Goal: Find specific page/section: Find specific page/section

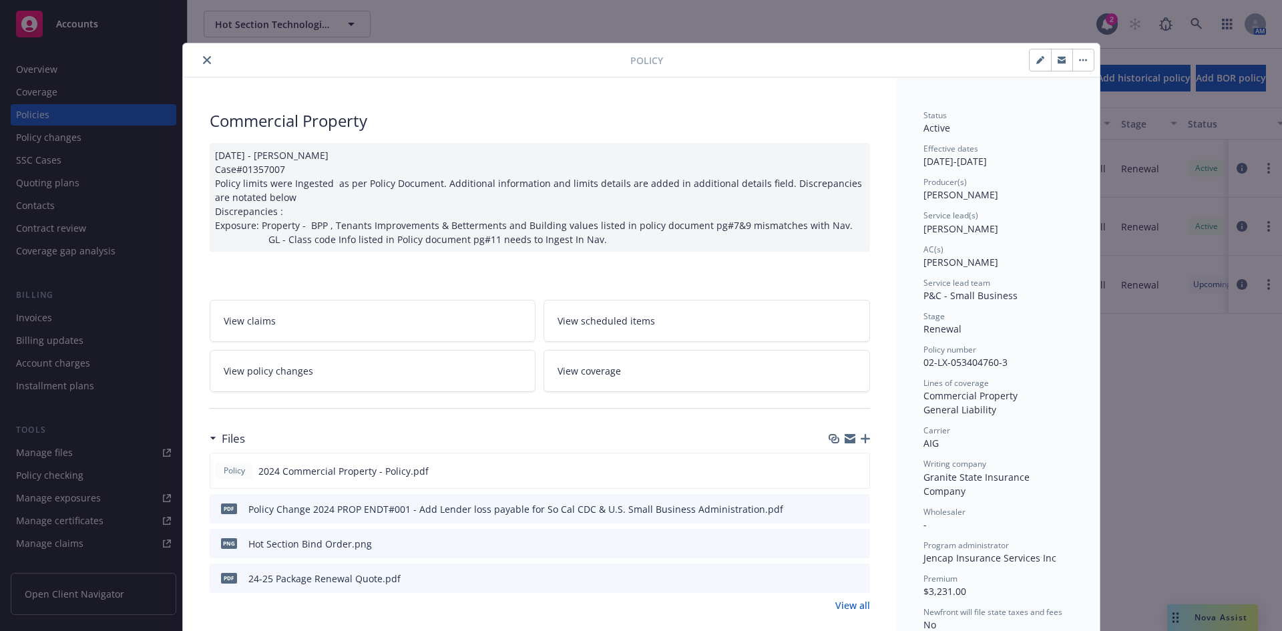
click at [203, 57] on icon "close" at bounding box center [207, 60] width 8 height 8
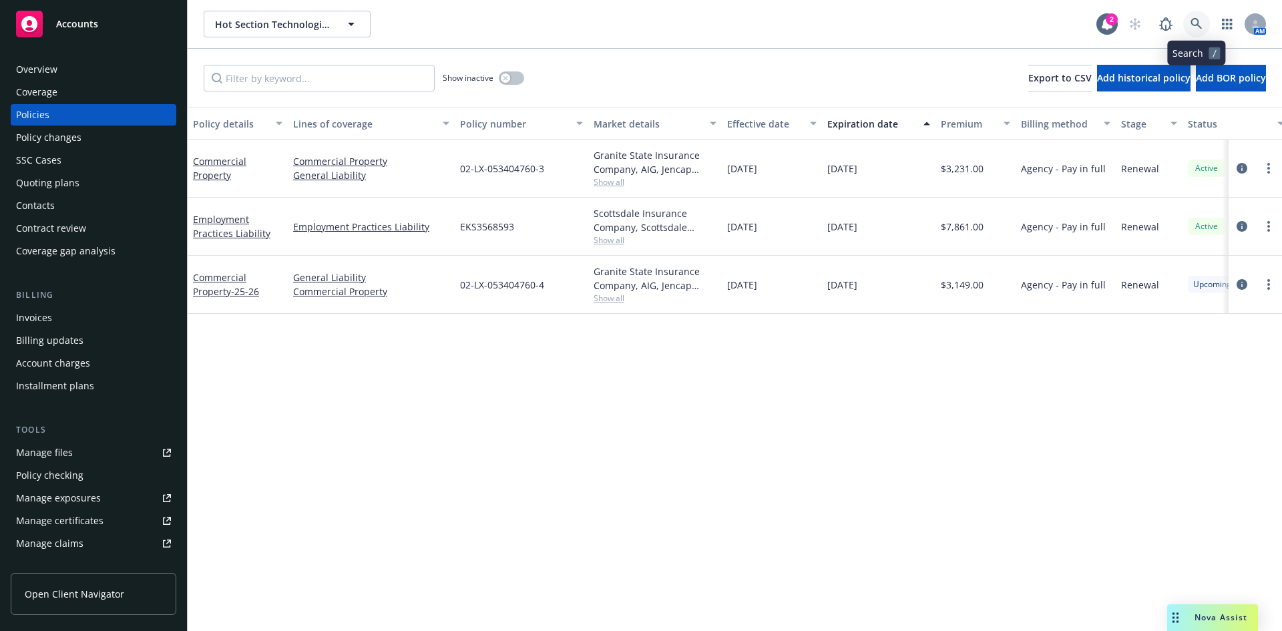
click at [1198, 27] on icon at bounding box center [1196, 24] width 12 height 12
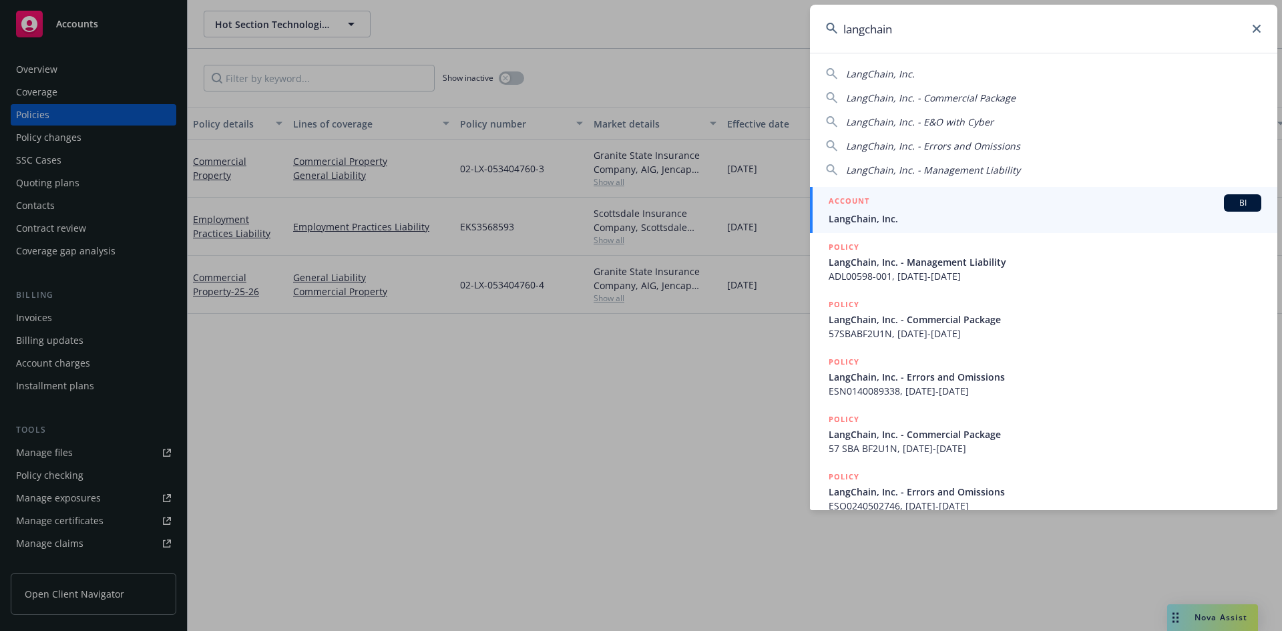
type input "langchain"
click at [833, 199] on h5 "ACCOUNT" at bounding box center [849, 202] width 41 height 16
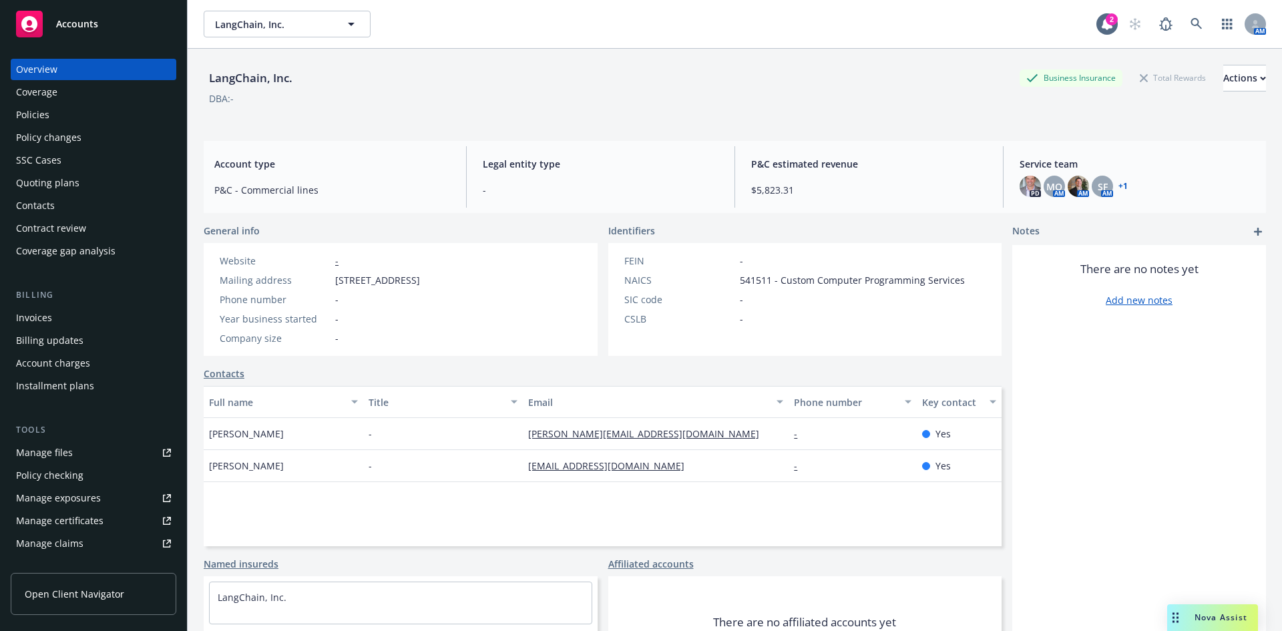
click at [23, 115] on div "Policies" at bounding box center [32, 114] width 33 height 21
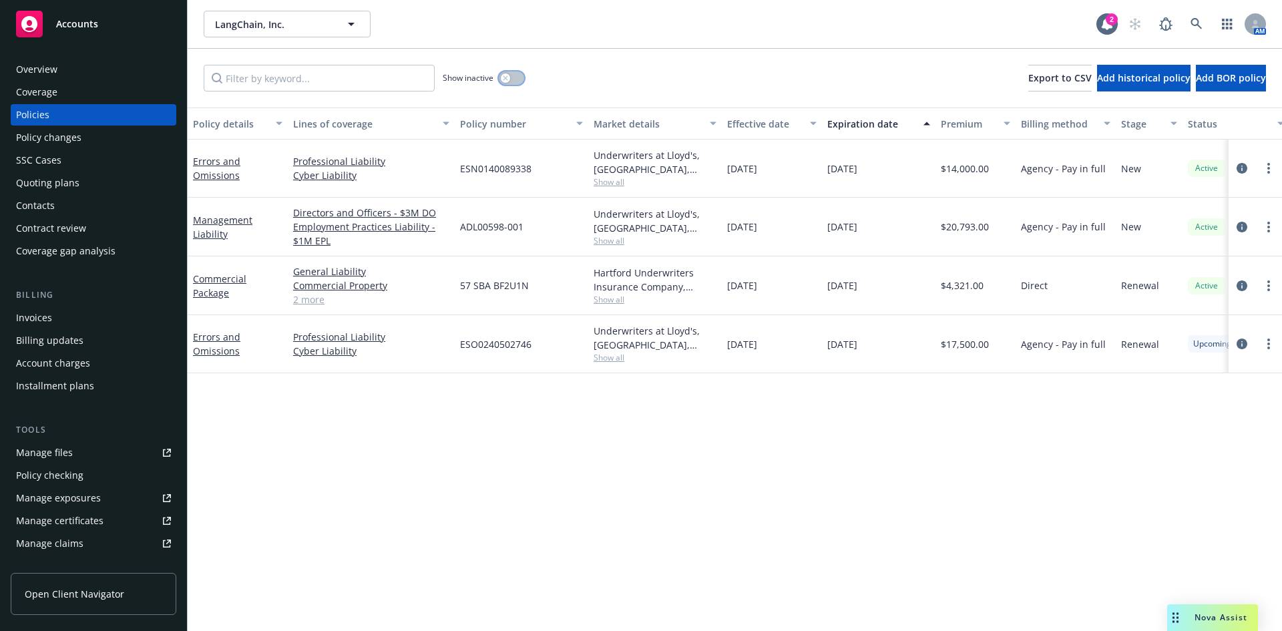
click at [505, 76] on icon "button" at bounding box center [505, 77] width 5 height 5
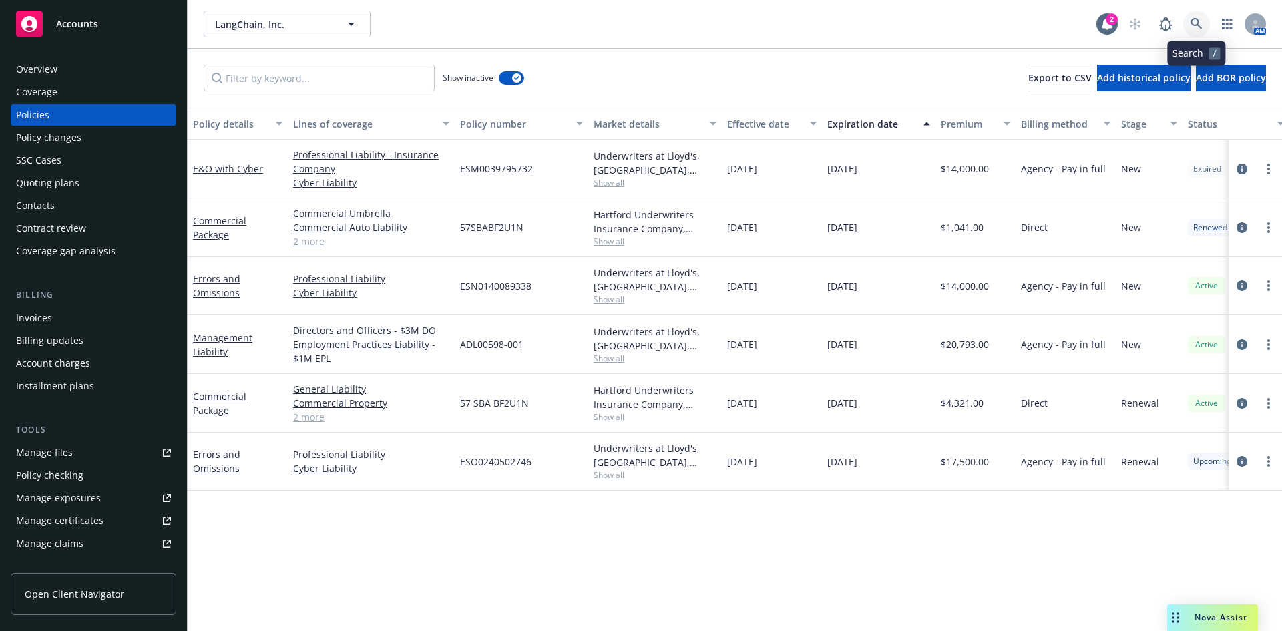
click at [1202, 21] on icon at bounding box center [1196, 24] width 12 height 12
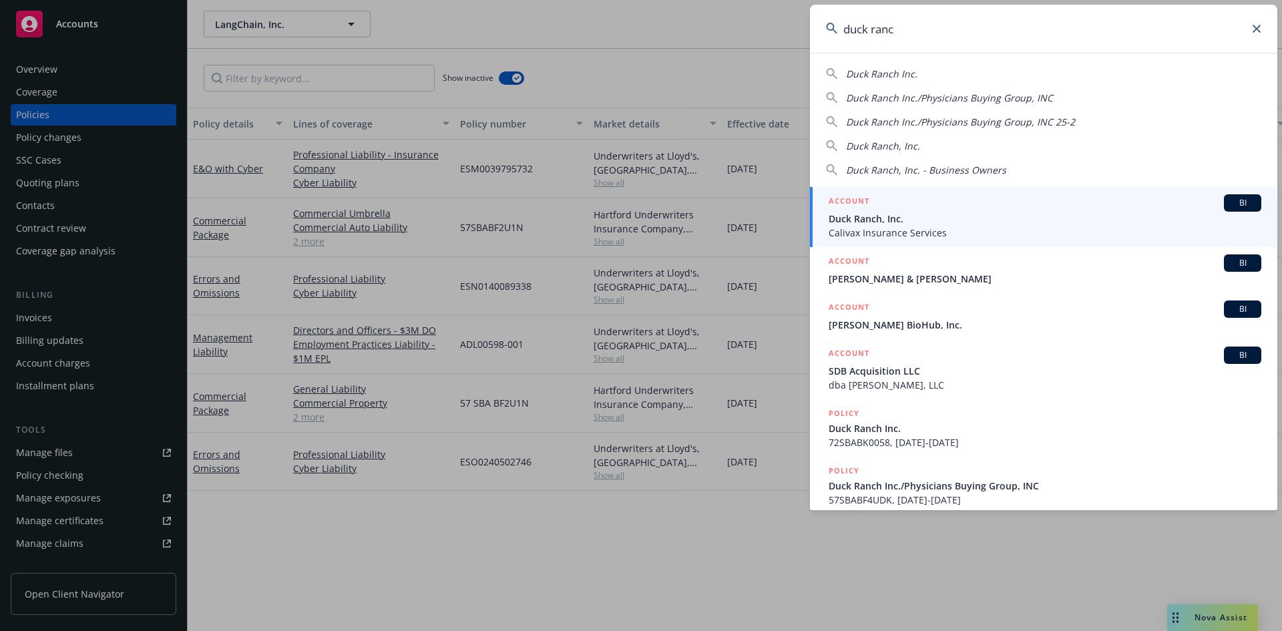
type input "duck ranc"
click at [831, 196] on h5 "ACCOUNT" at bounding box center [849, 202] width 41 height 16
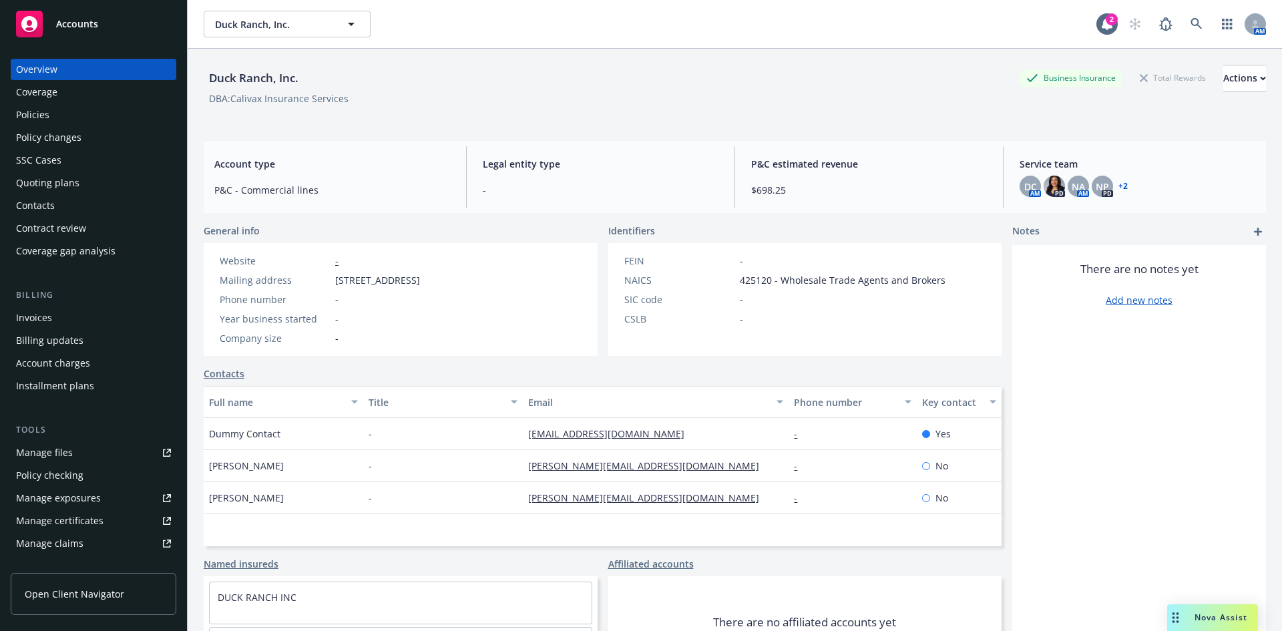
click at [81, 120] on div "Policies" at bounding box center [93, 114] width 155 height 21
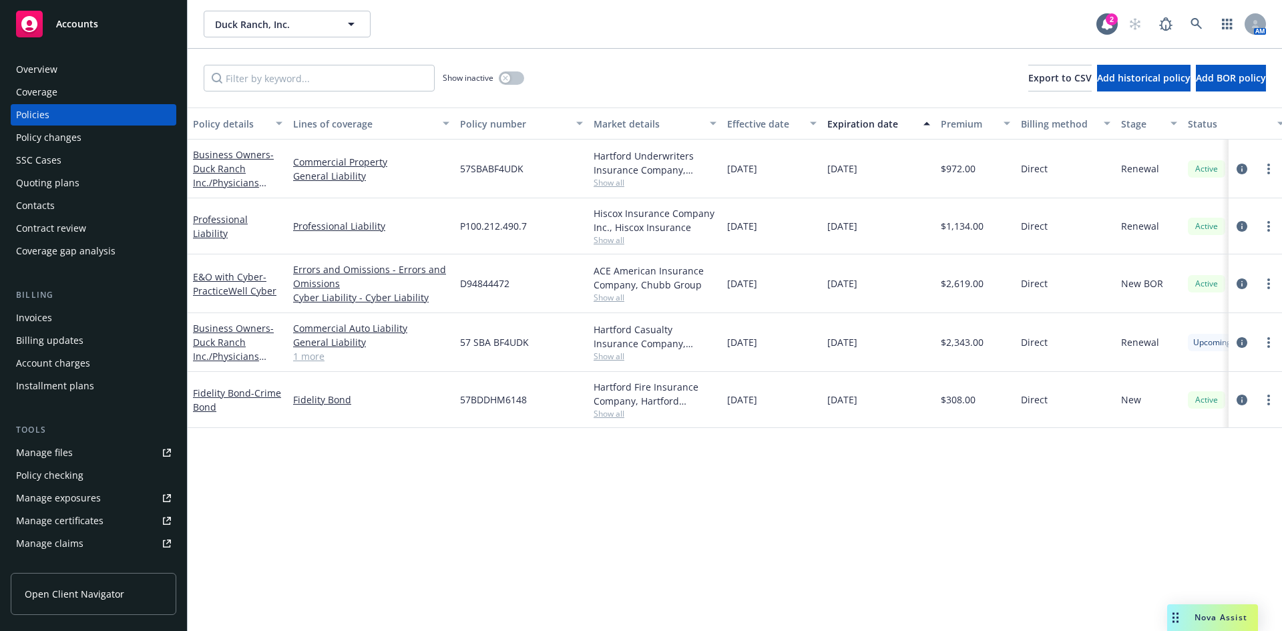
click at [63, 458] on div "Manage files" at bounding box center [44, 452] width 57 height 21
